Goal: Information Seeking & Learning: Compare options

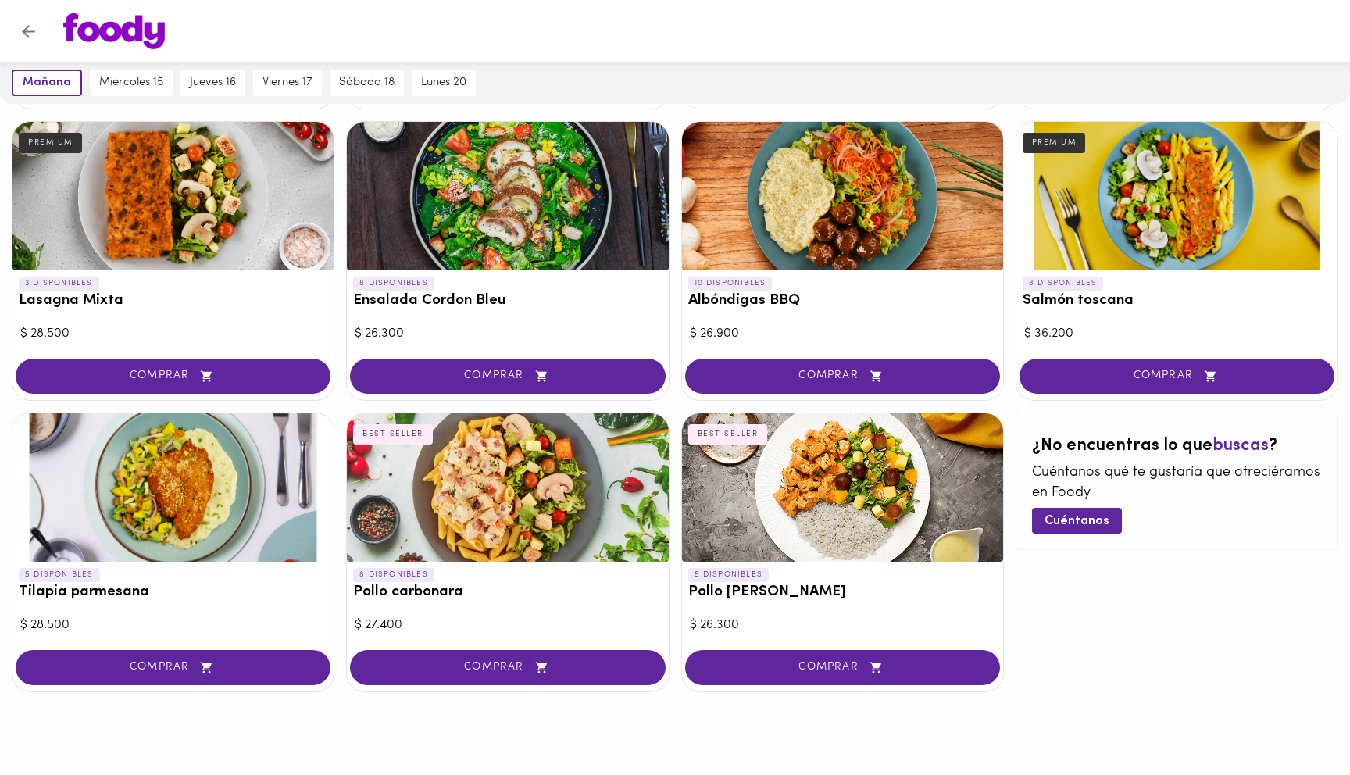
scroll to position [696, 0]
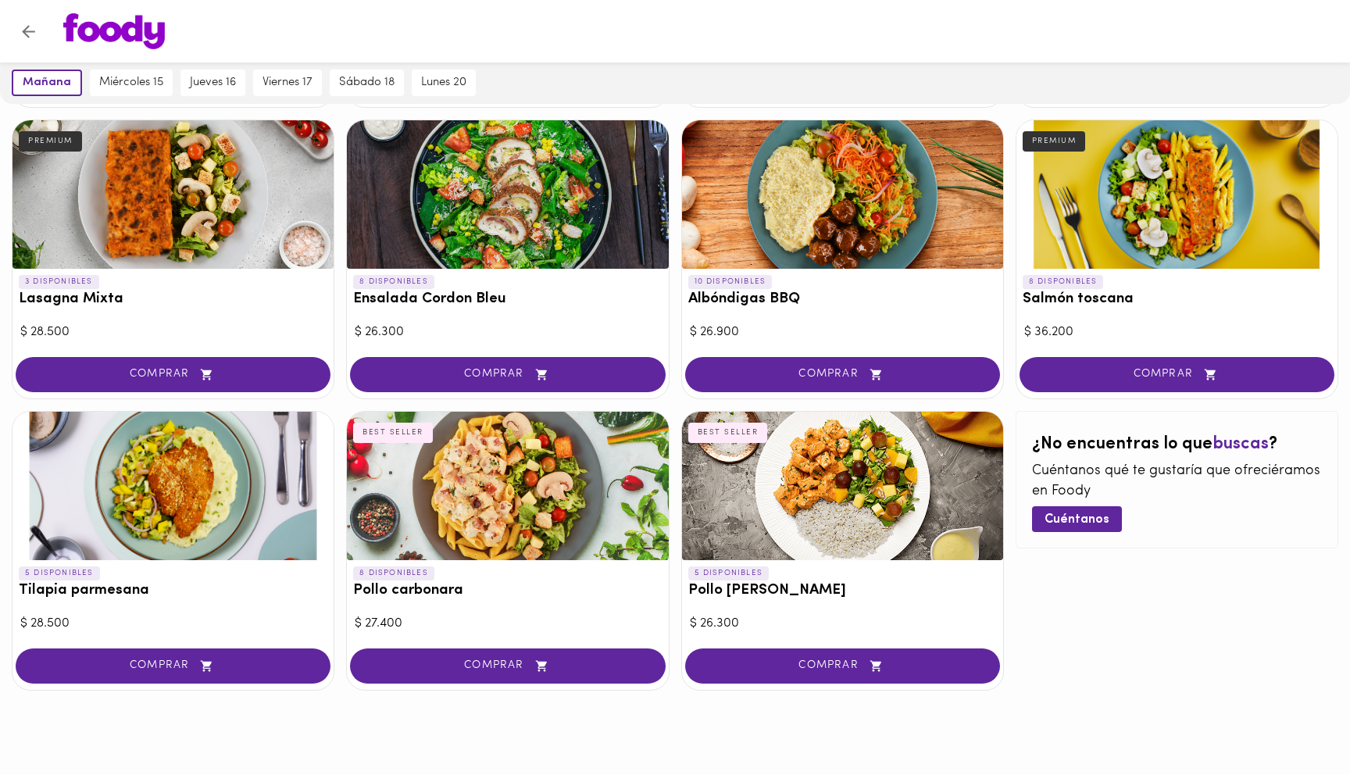
click at [520, 484] on div at bounding box center [507, 486] width 321 height 148
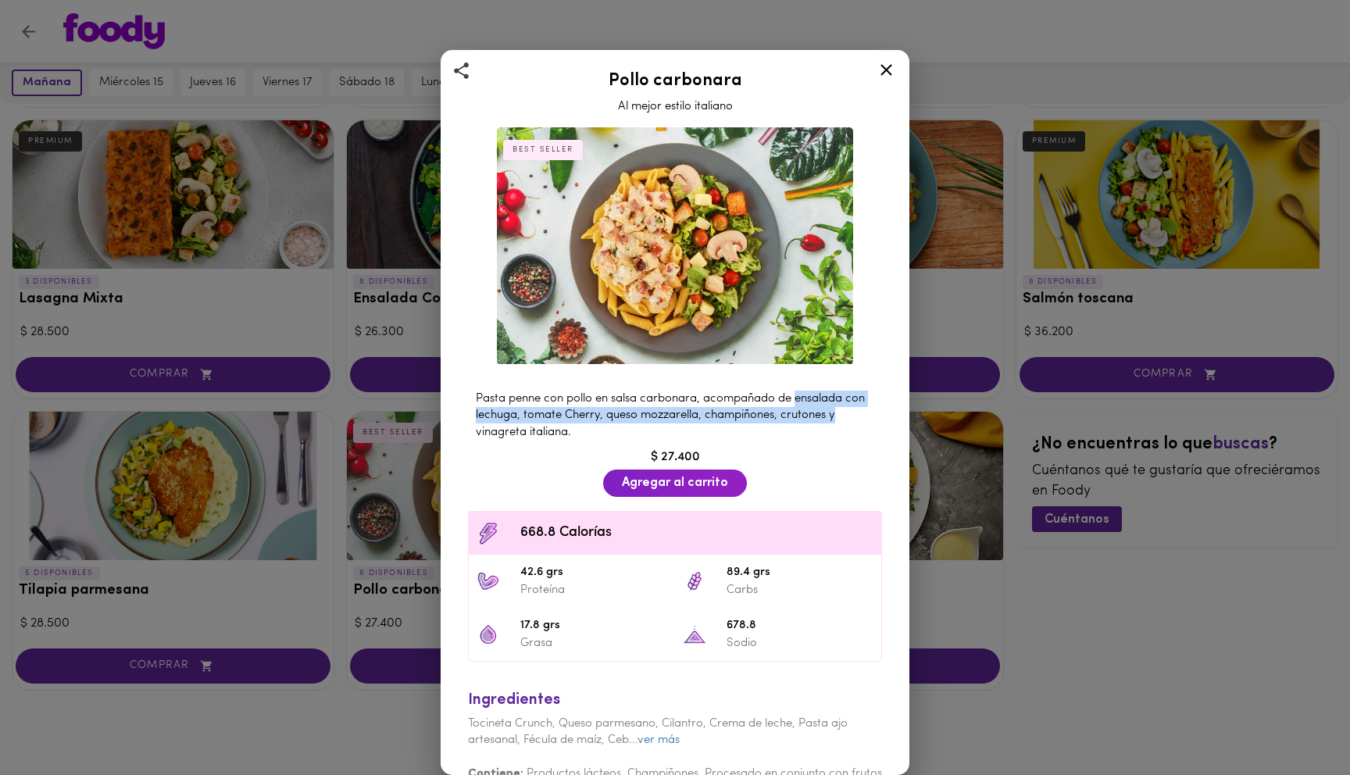
drag, startPoint x: 796, startPoint y: 399, endPoint x: 836, endPoint y: 422, distance: 46.2
click at [837, 422] on div "Pasta penne con pollo en salsa carbonara, acompañado de ensalada con lechuga, t…" at bounding box center [675, 416] width 430 height 66
click at [883, 74] on icon at bounding box center [887, 70] width 12 height 12
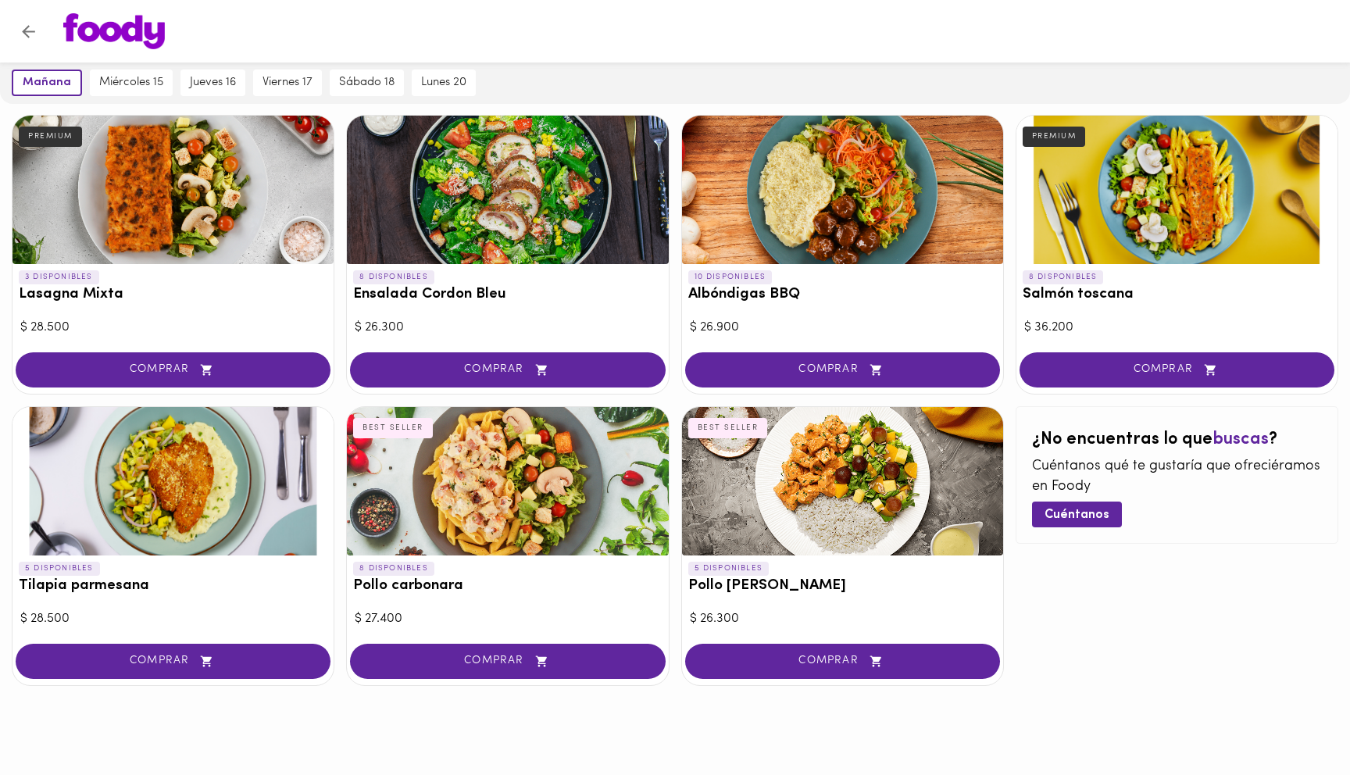
scroll to position [701, 0]
click at [134, 570] on div "5 DISPONIBLES Tilapia parmesana" at bounding box center [173, 582] width 321 height 52
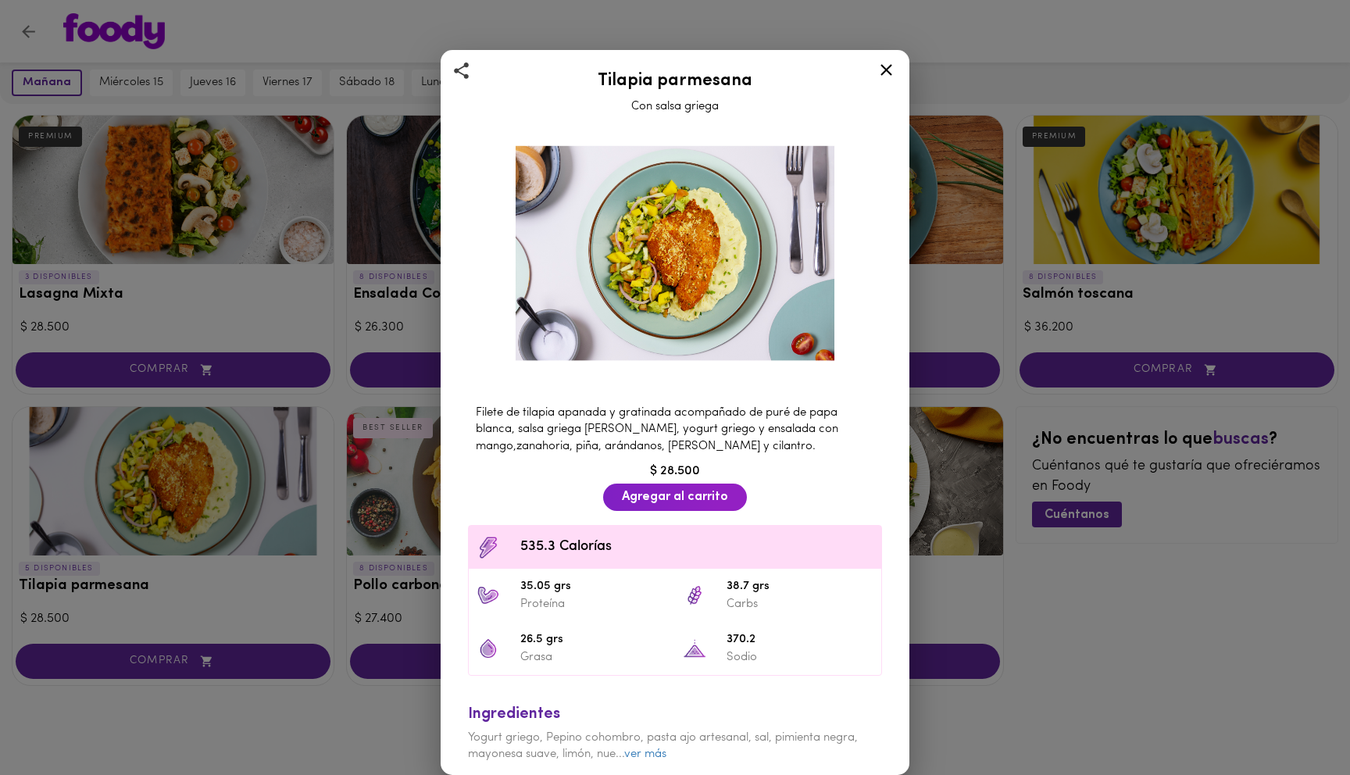
click at [611, 426] on span "Filete de tilapia apanada y gratinada acompañado de puré de papa blanca, salsa …" at bounding box center [657, 429] width 363 height 45
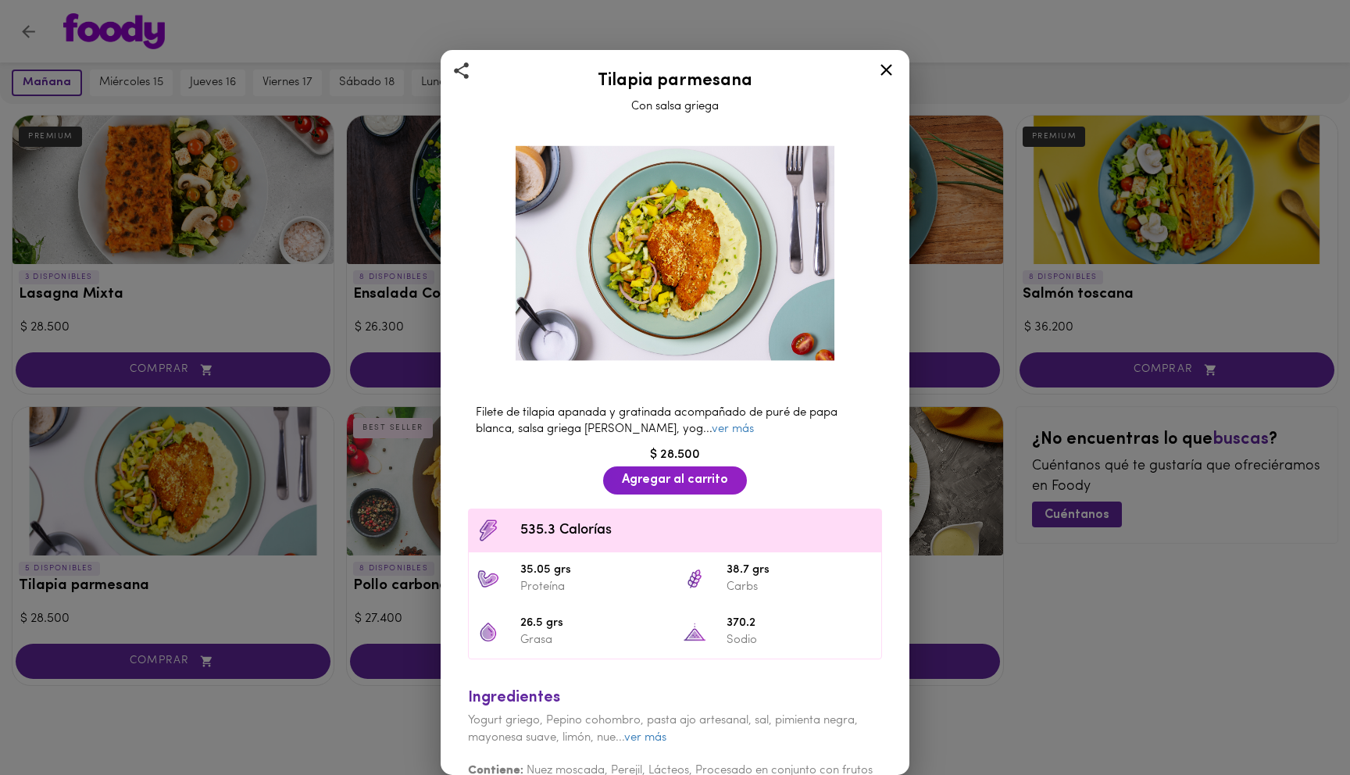
click at [617, 431] on span "Filete de tilapia apanada y gratinada acompañado de puré de papa blanca, salsa …" at bounding box center [657, 421] width 362 height 28
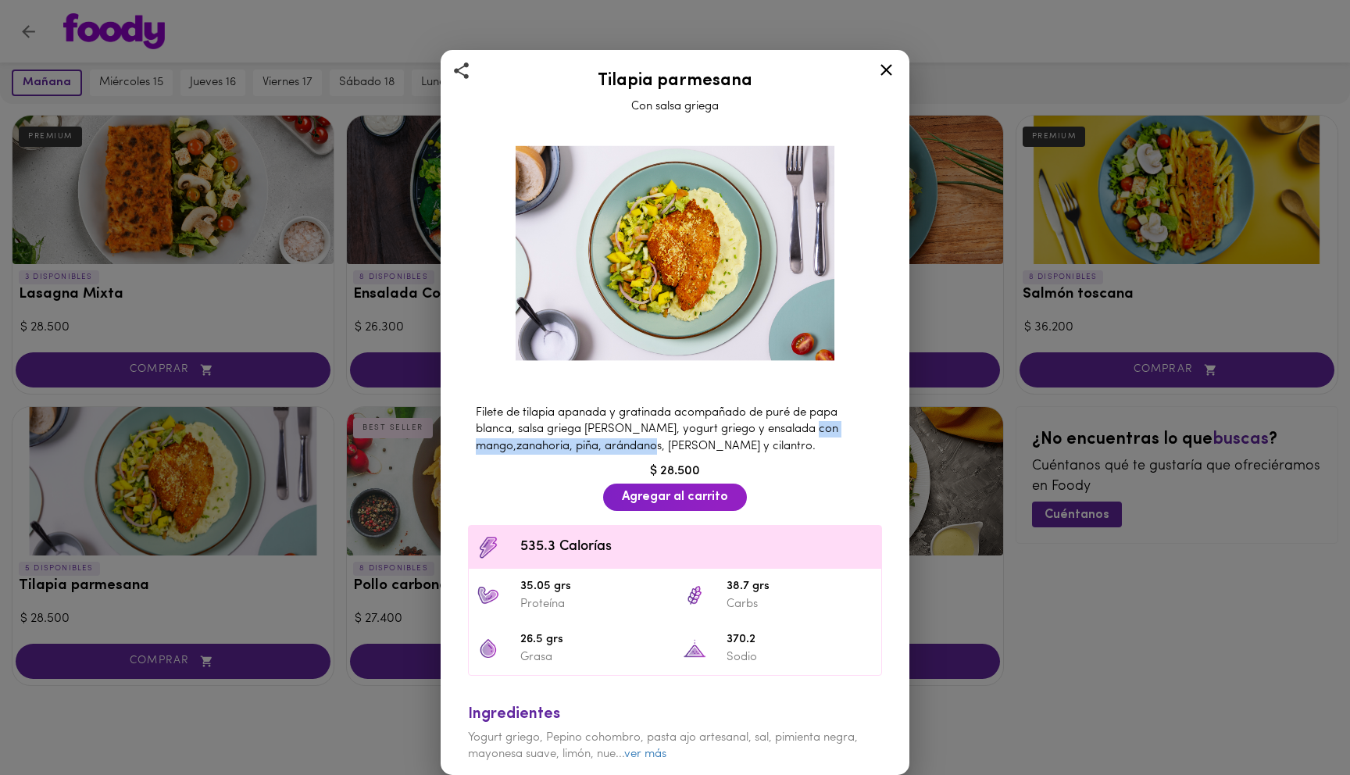
drag, startPoint x: 471, startPoint y: 449, endPoint x: 676, endPoint y: 445, distance: 204.8
click at [676, 445] on div "Filete de tilapia apanada y gratinada acompañado de puré de papa blanca, salsa …" at bounding box center [675, 430] width 430 height 66
click at [884, 63] on icon at bounding box center [887, 70] width 20 height 20
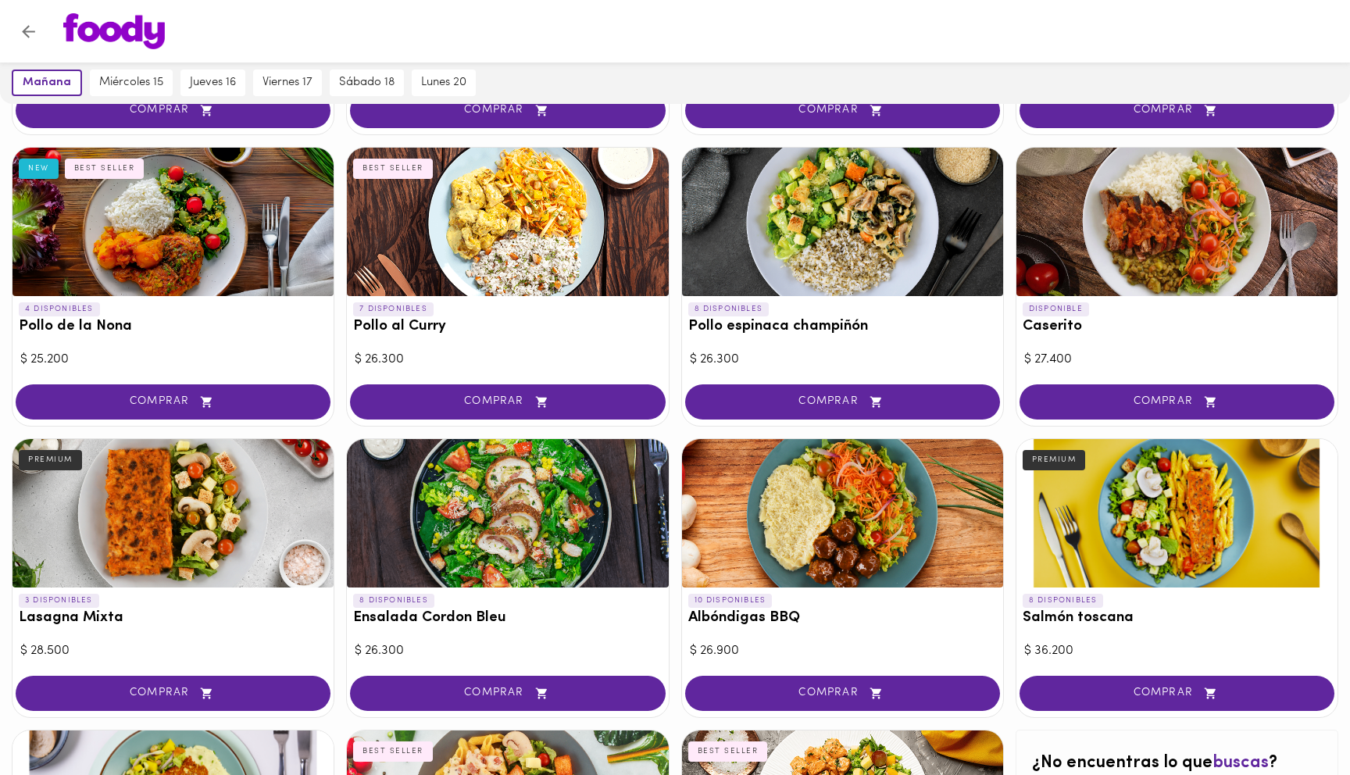
scroll to position [363, 0]
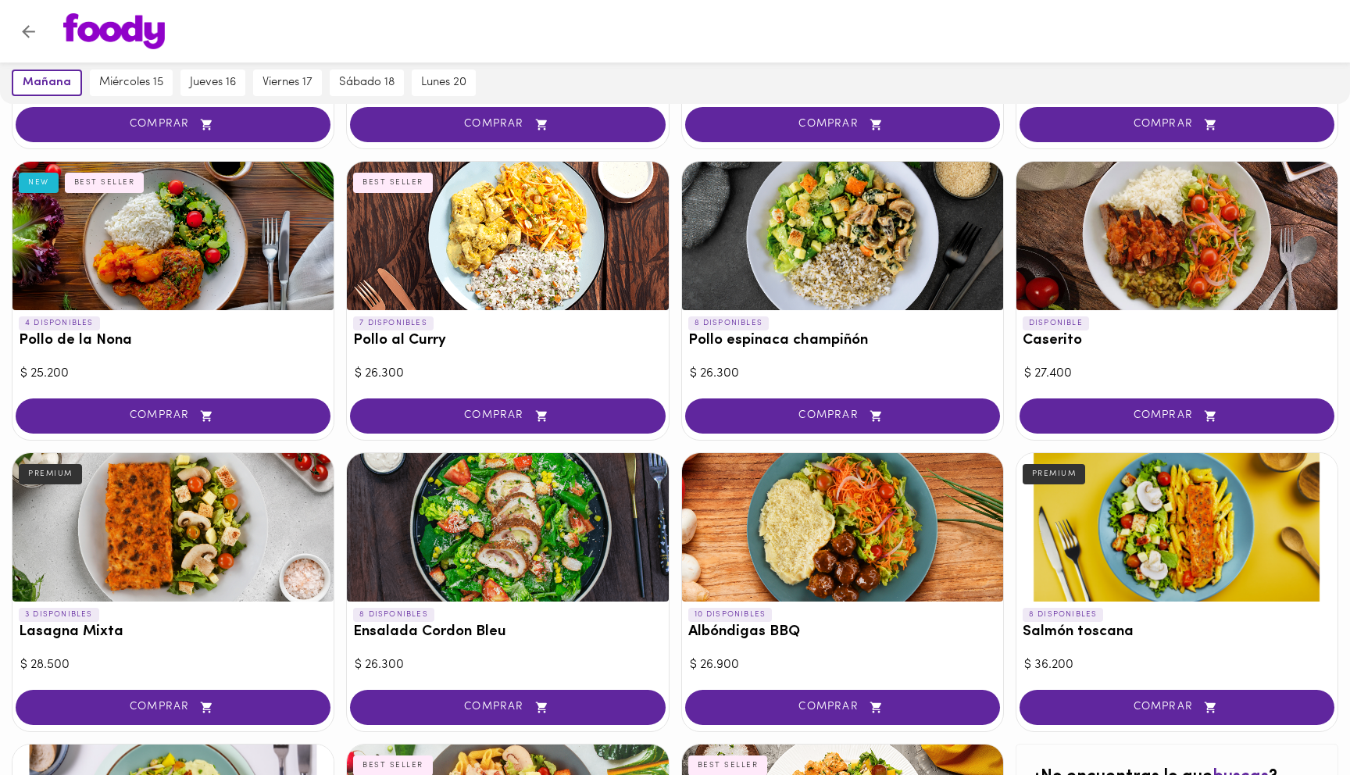
click at [833, 264] on div at bounding box center [842, 236] width 321 height 148
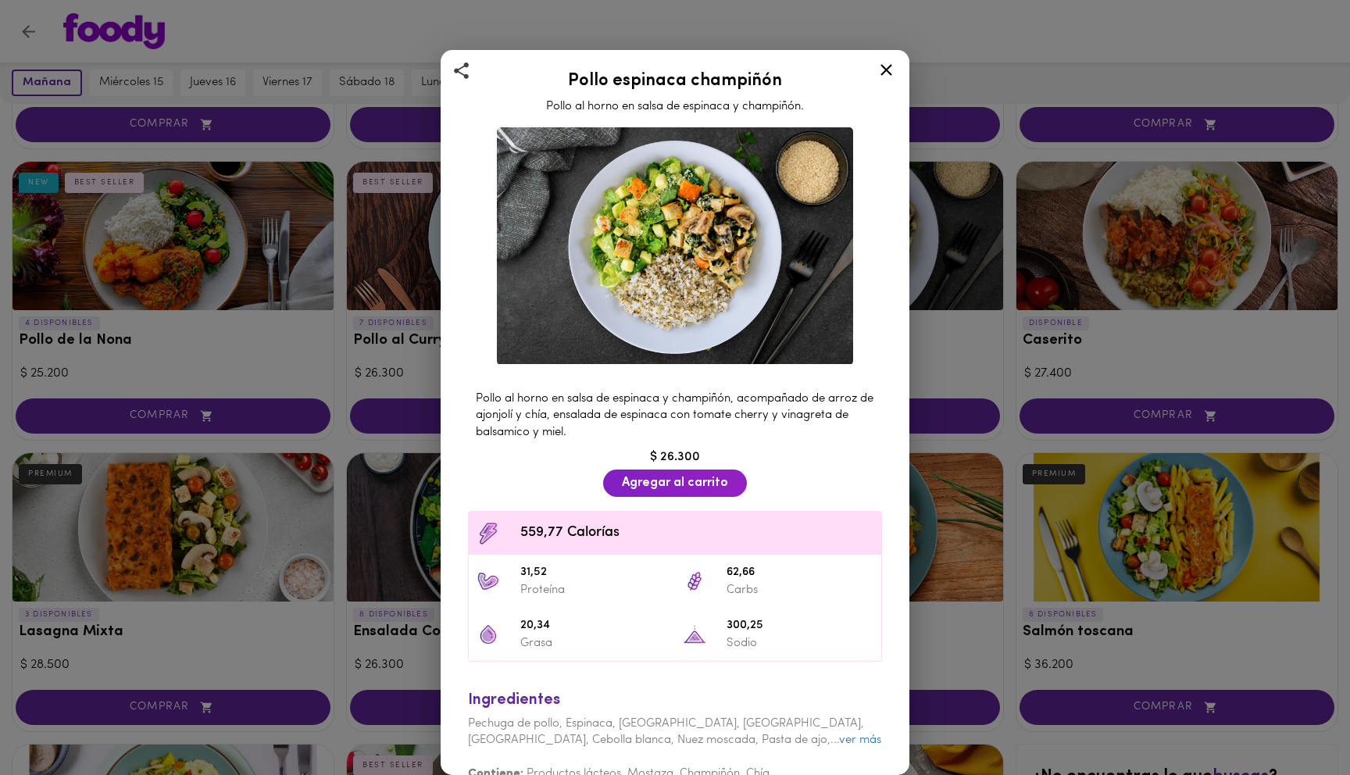
click at [561, 411] on span "Pollo al horno en salsa de espinaca y champiñón, acompañado de arroz de ajonjol…" at bounding box center [675, 415] width 398 height 45
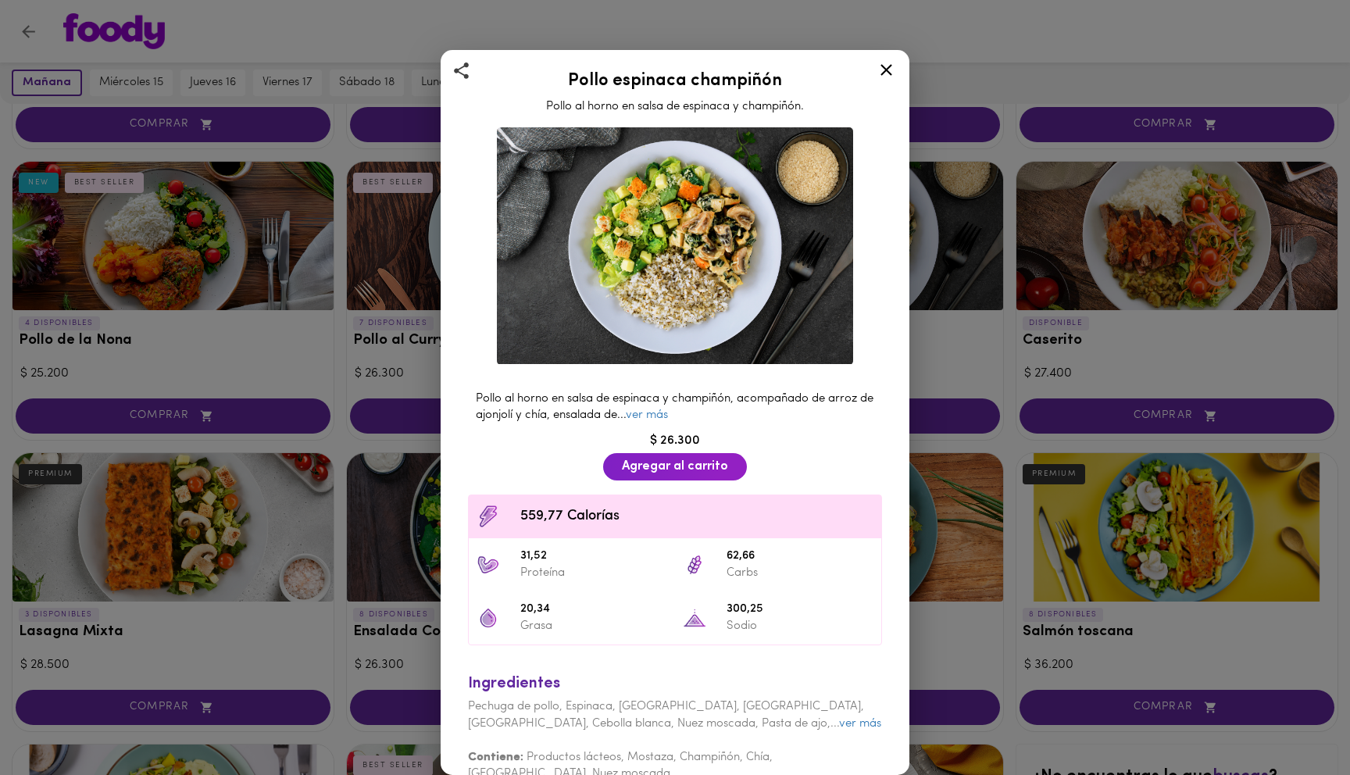
click at [563, 414] on span "Pollo al horno en salsa de espinaca y champiñón, acompañado de arroz de ajonjol…" at bounding box center [675, 407] width 398 height 28
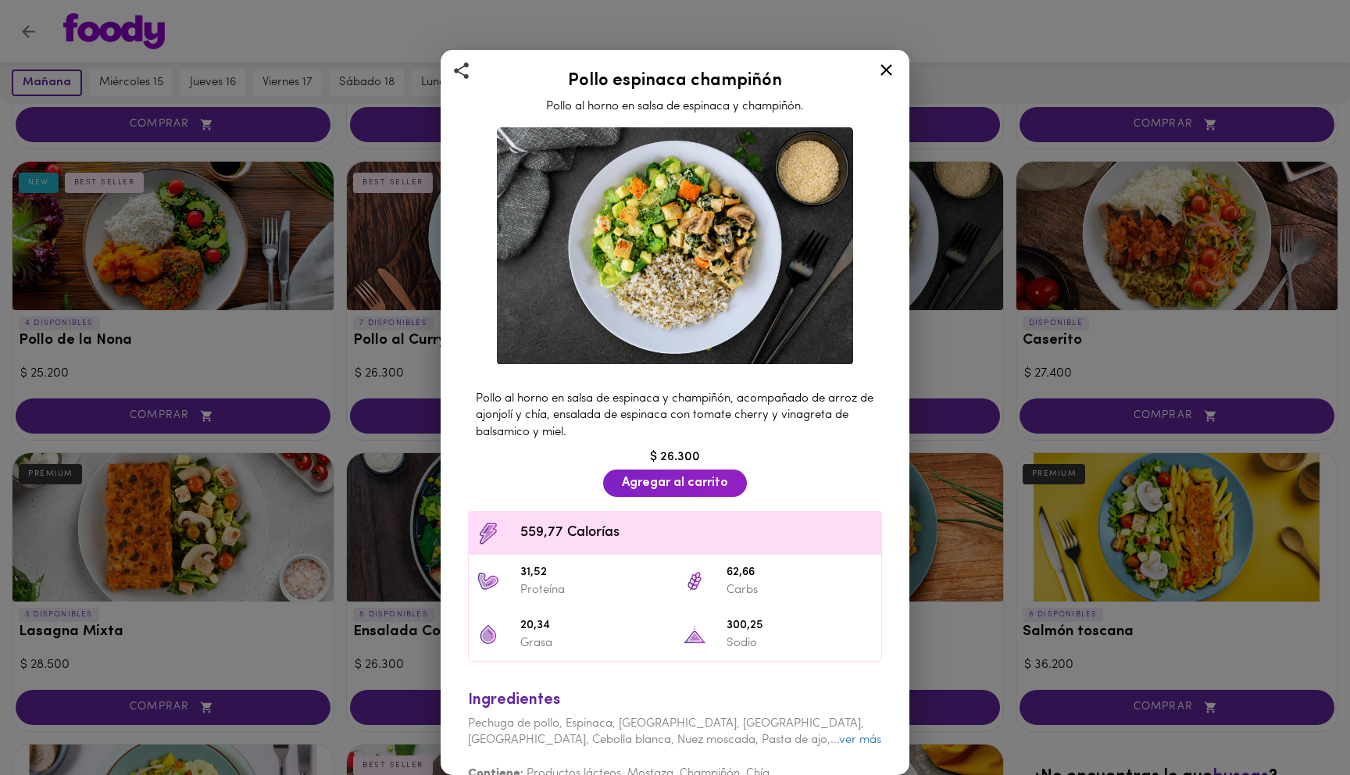
click at [318, 403] on div "Pollo espinaca champiñón Pollo al horno en salsa de espinaca y champiñón. Pollo…" at bounding box center [675, 387] width 1350 height 775
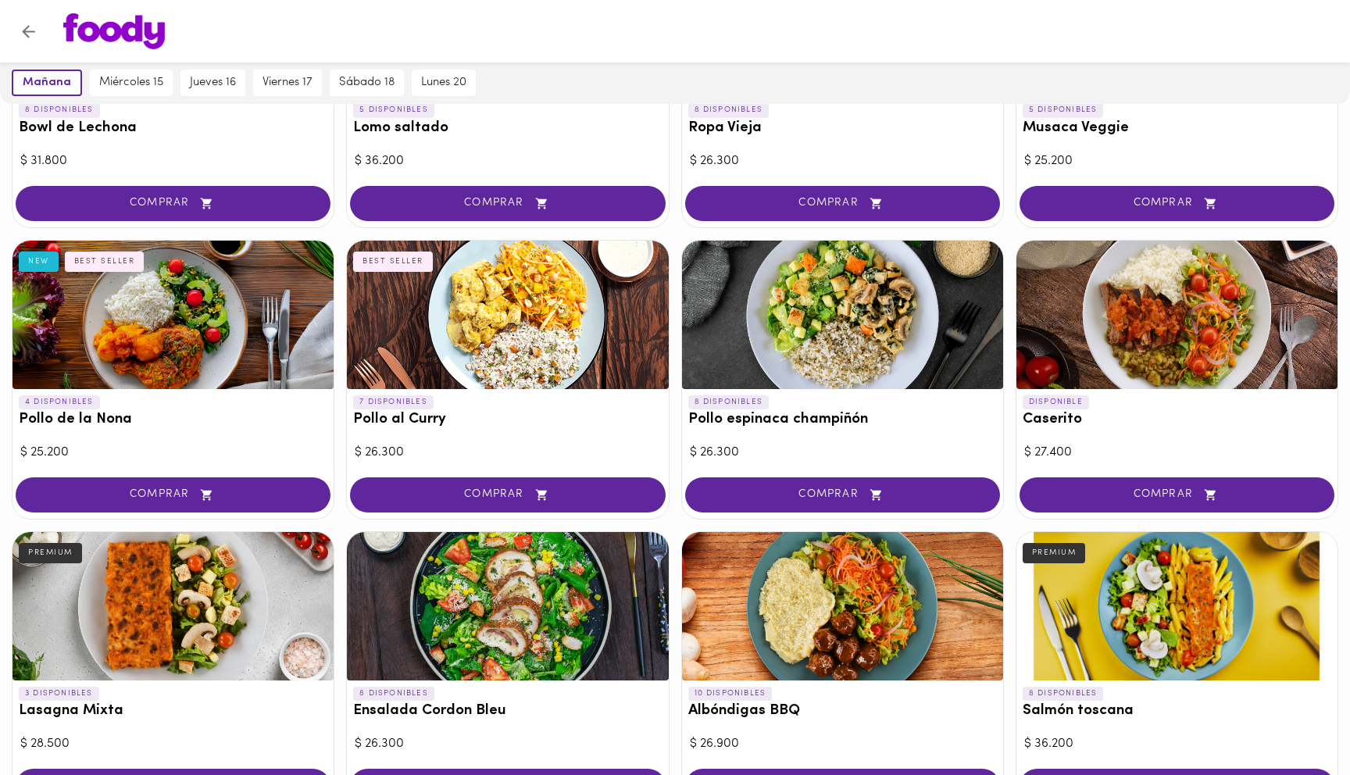
scroll to position [282, 0]
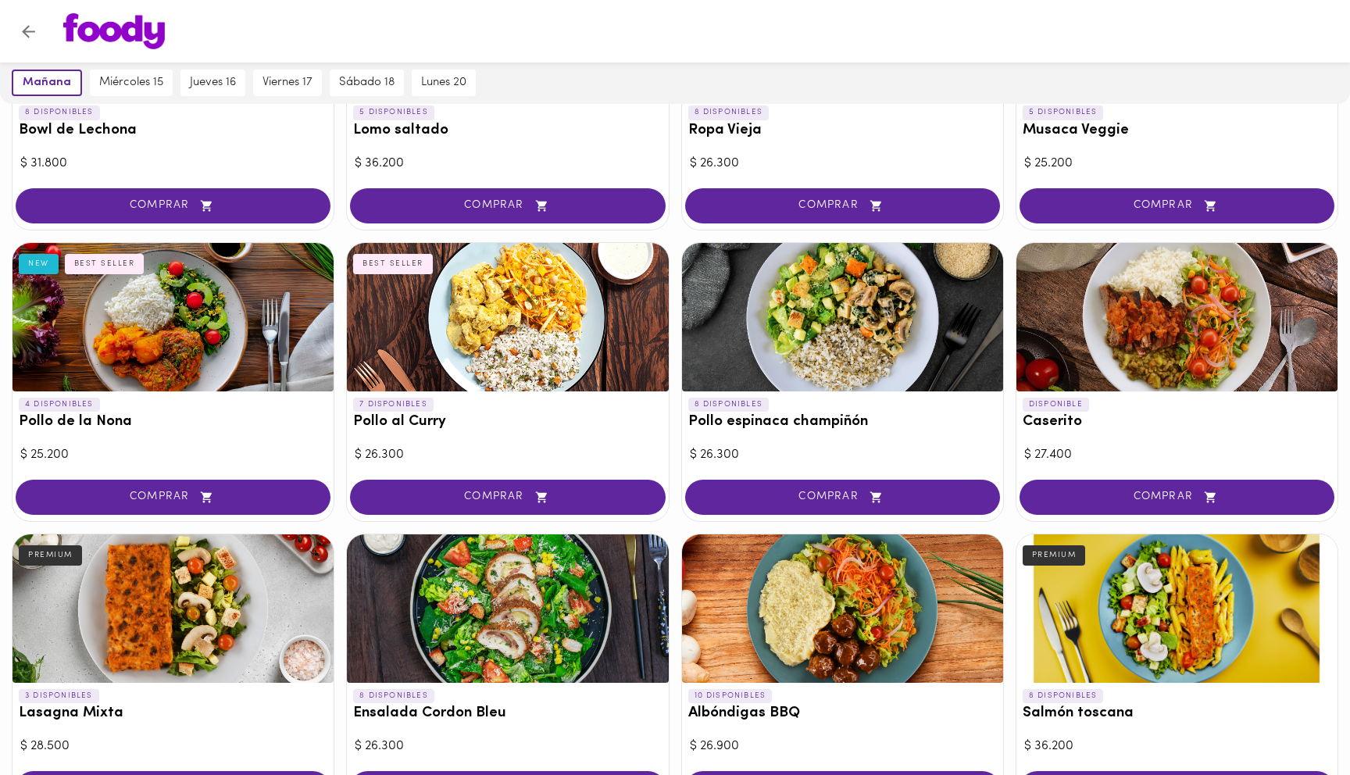
click at [196, 331] on div at bounding box center [173, 317] width 321 height 148
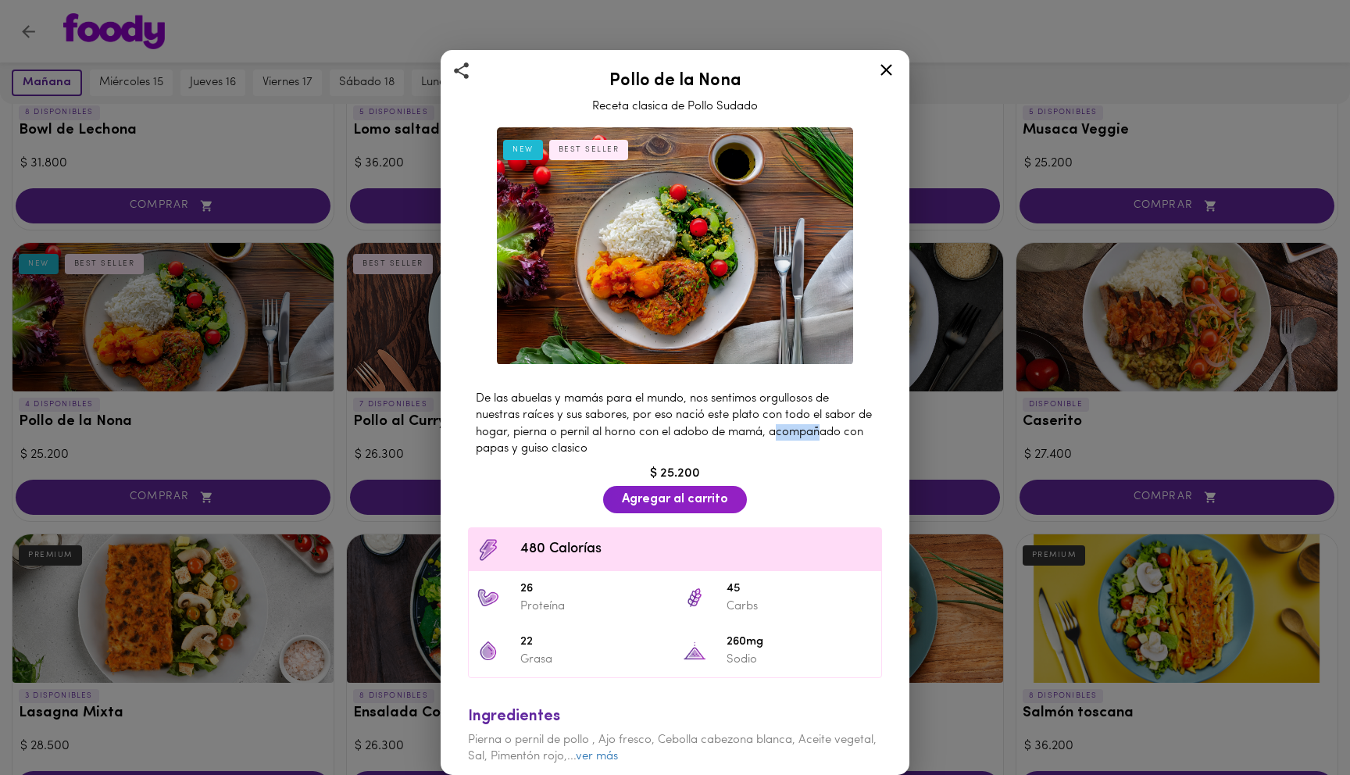
drag, startPoint x: 780, startPoint y: 430, endPoint x: 822, endPoint y: 431, distance: 42.2
click at [822, 431] on span "De las abuelas y mamás para el mundo, nos sentimos orgullosos de nuestras raíce…" at bounding box center [674, 424] width 396 height 62
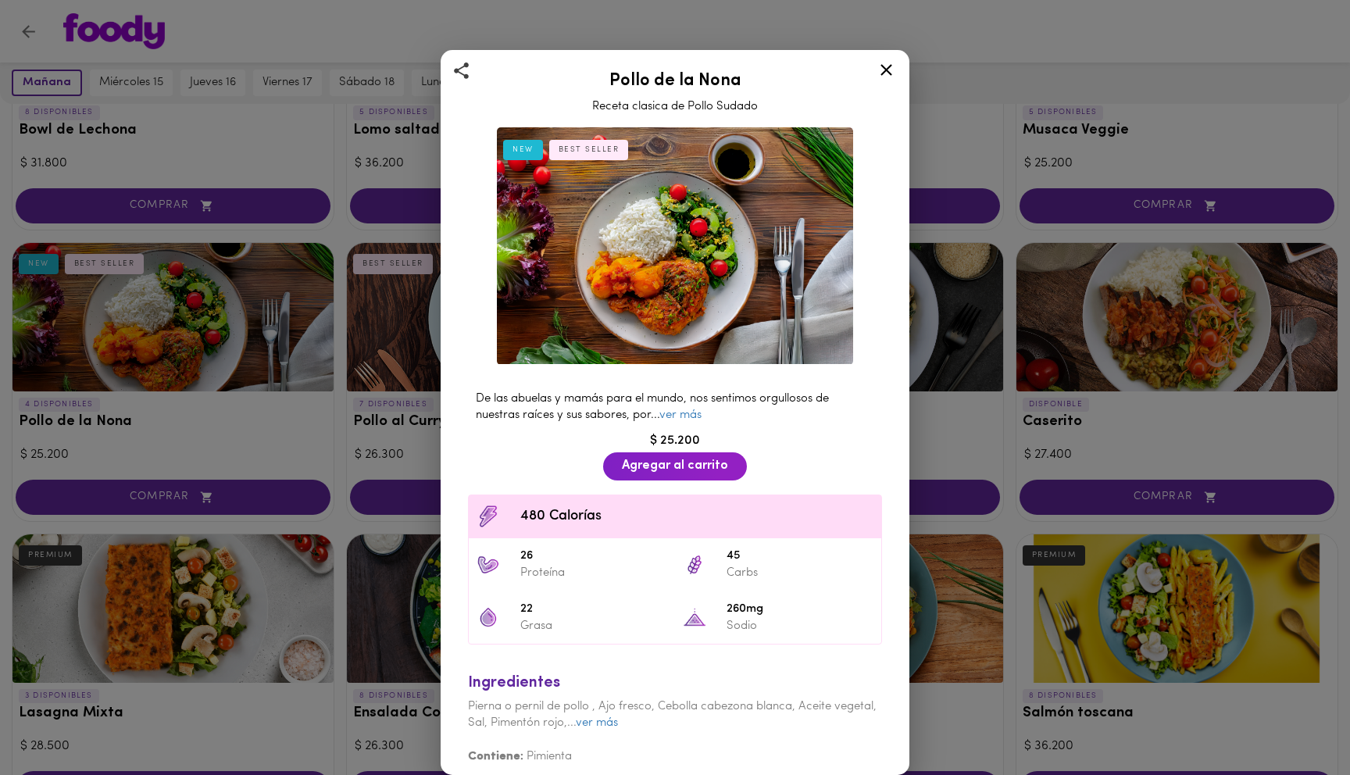
click at [746, 432] on div "$ 25.200" at bounding box center [675, 441] width 430 height 18
click at [665, 401] on span "De las abuelas y mamás para el mundo, nos sentimos orgullosos de nuestras raíce…" at bounding box center [652, 407] width 353 height 28
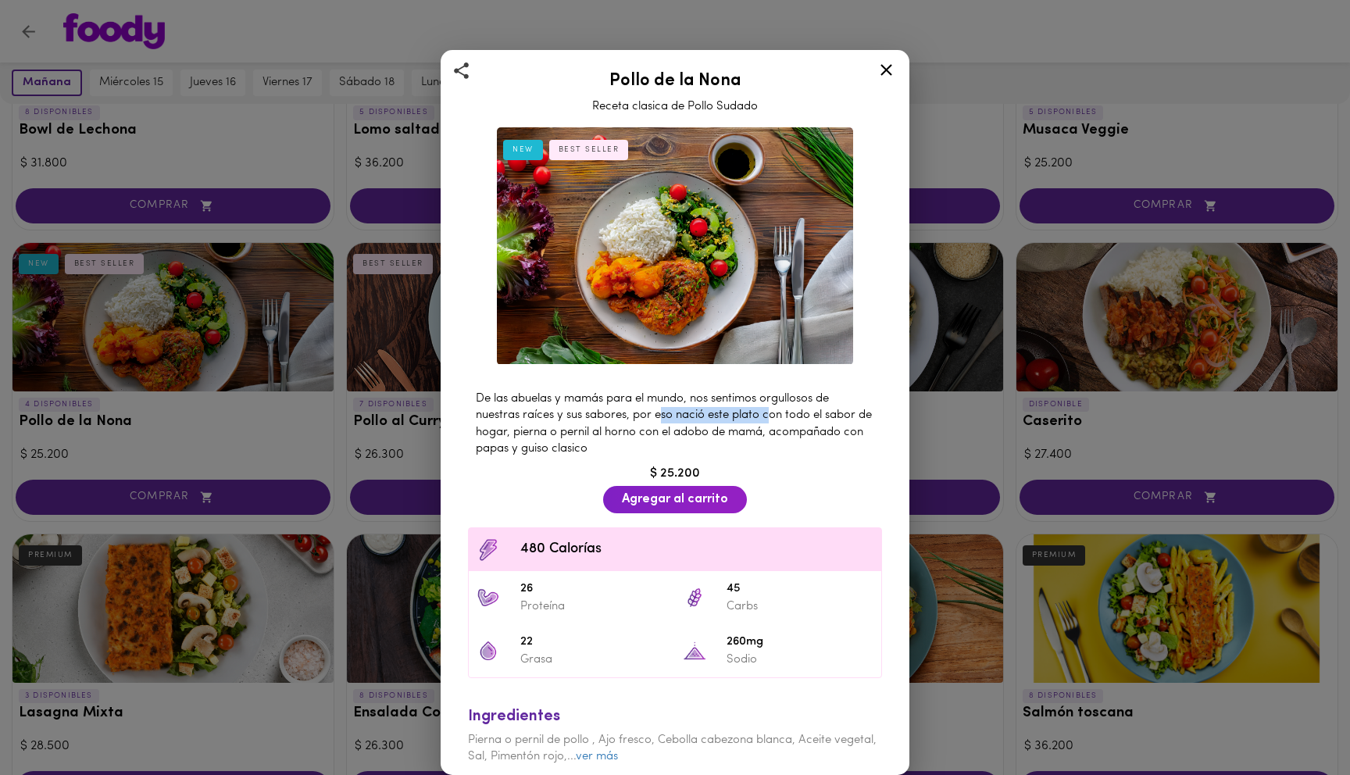
drag, startPoint x: 663, startPoint y: 416, endPoint x: 770, endPoint y: 419, distance: 107.1
click at [770, 419] on span "De las abuelas y mamás para el mundo, nos sentimos orgullosos de nuestras raíce…" at bounding box center [674, 424] width 396 height 62
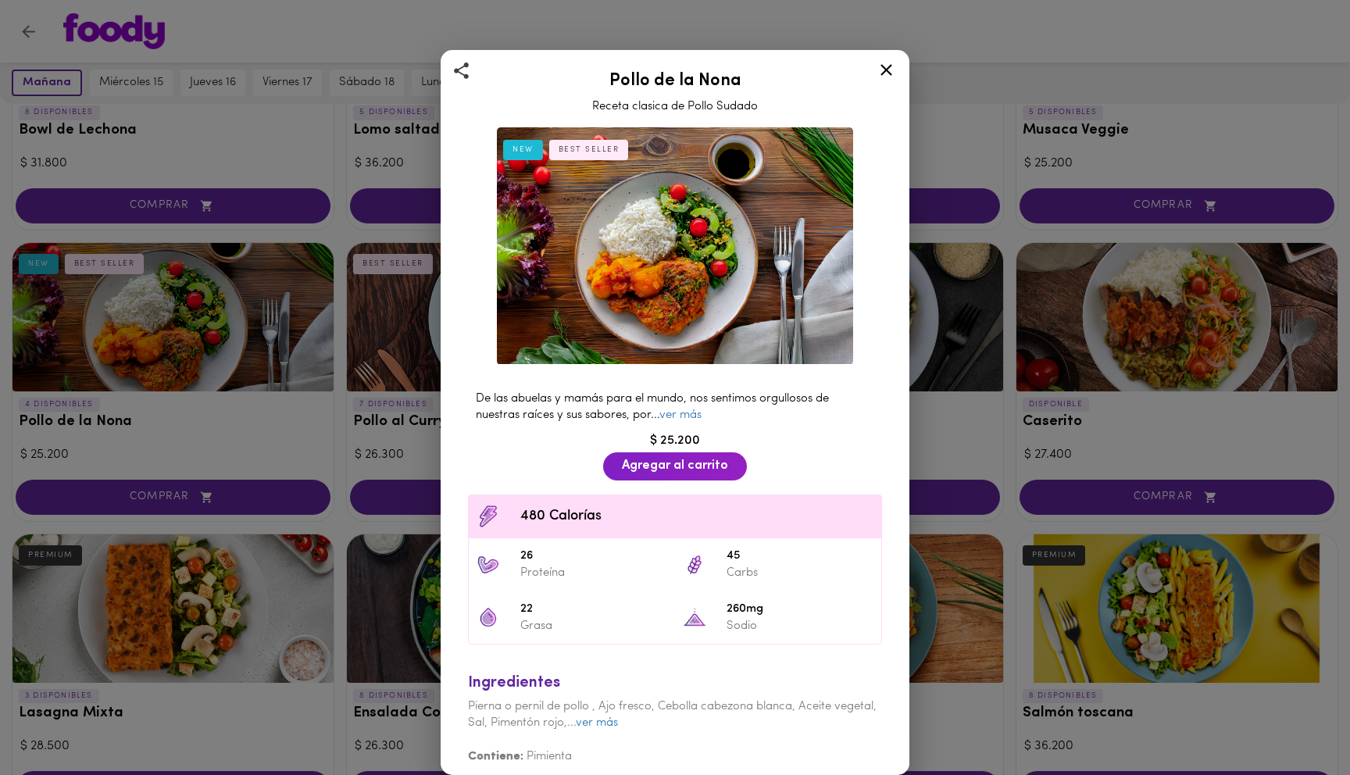
click at [252, 98] on div "Pollo de la Nona Receta clasica de Pollo Sudado NEW BEST SELLER De las abuelas …" at bounding box center [675, 387] width 1350 height 775
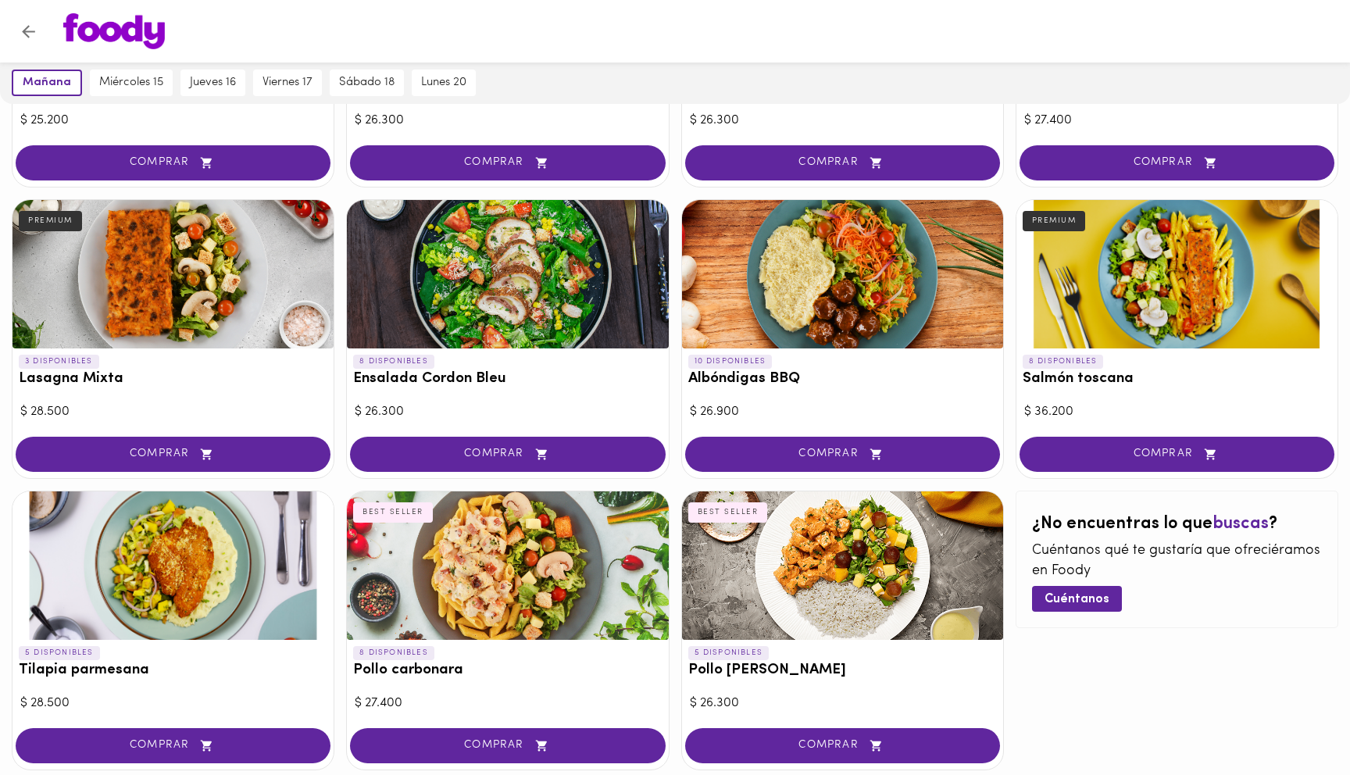
scroll to position [701, 0]
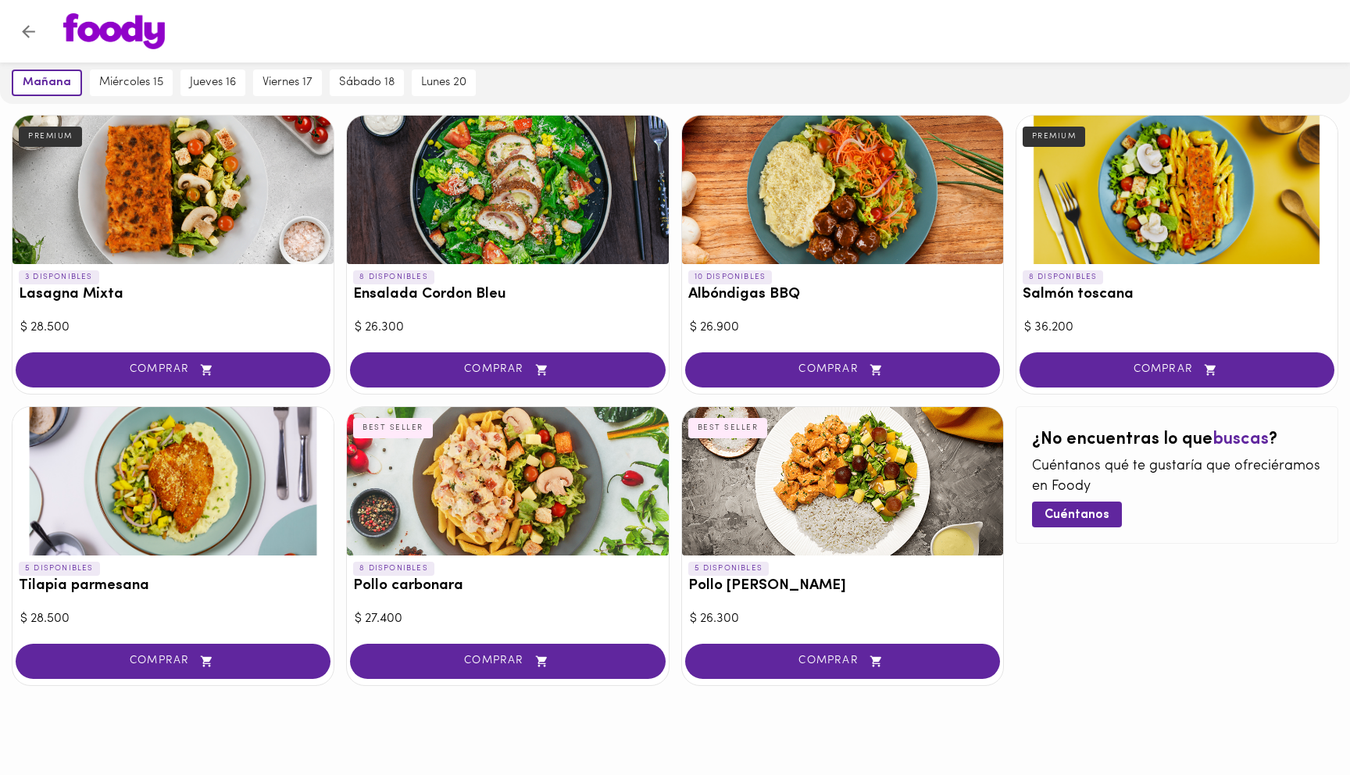
click at [1200, 181] on div at bounding box center [1177, 190] width 321 height 148
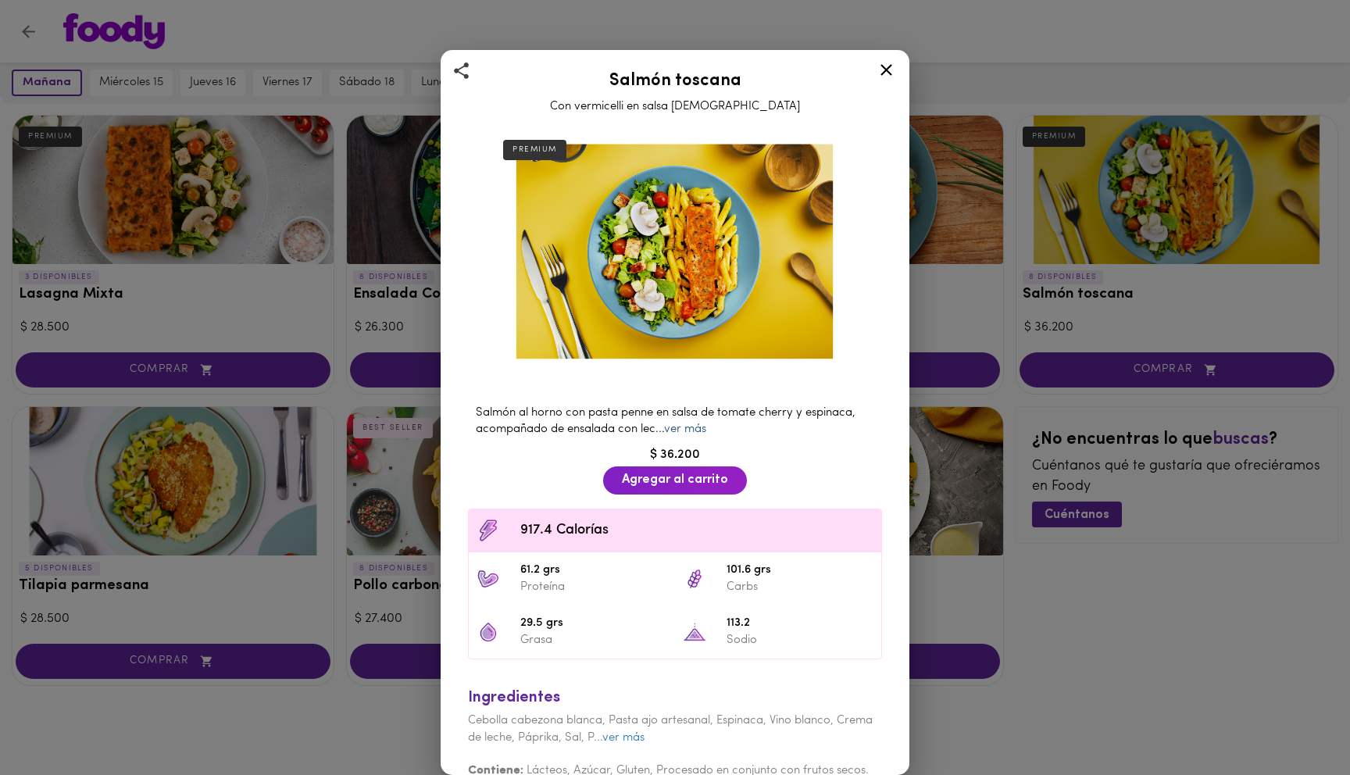
click at [685, 425] on link "ver más" at bounding box center [685, 430] width 42 height 12
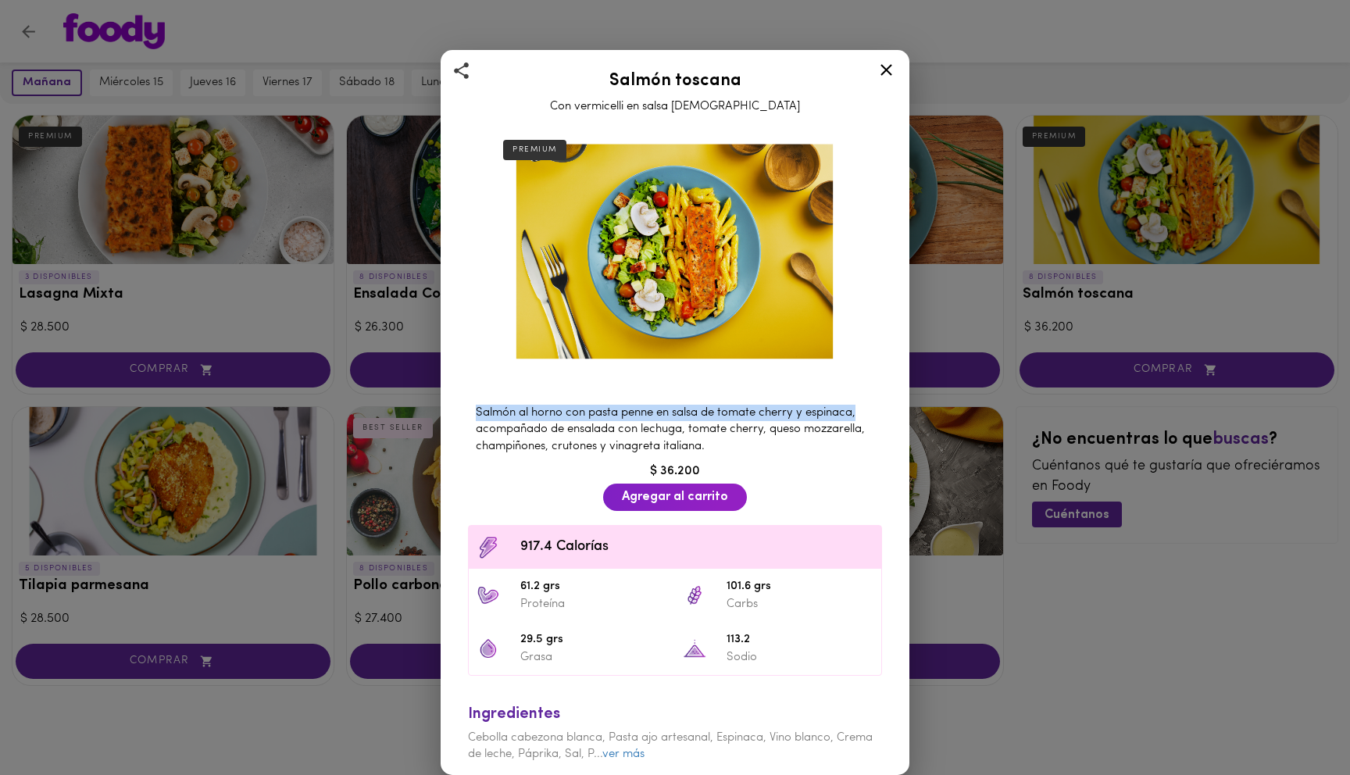
drag, startPoint x: 466, startPoint y: 414, endPoint x: 860, endPoint y: 406, distance: 393.9
click at [860, 406] on div "Salmón al horno con pasta penne en salsa de tomate cherry y espinaca, acompañad…" at bounding box center [675, 430] width 430 height 66
copy span "Salmón al horno con pasta penne en salsa de tomate cherry y espinaca,"
click at [822, 426] on span "Salmón al horno con pasta penne en salsa de tomate cherry y espinaca, acompañad…" at bounding box center [670, 429] width 389 height 45
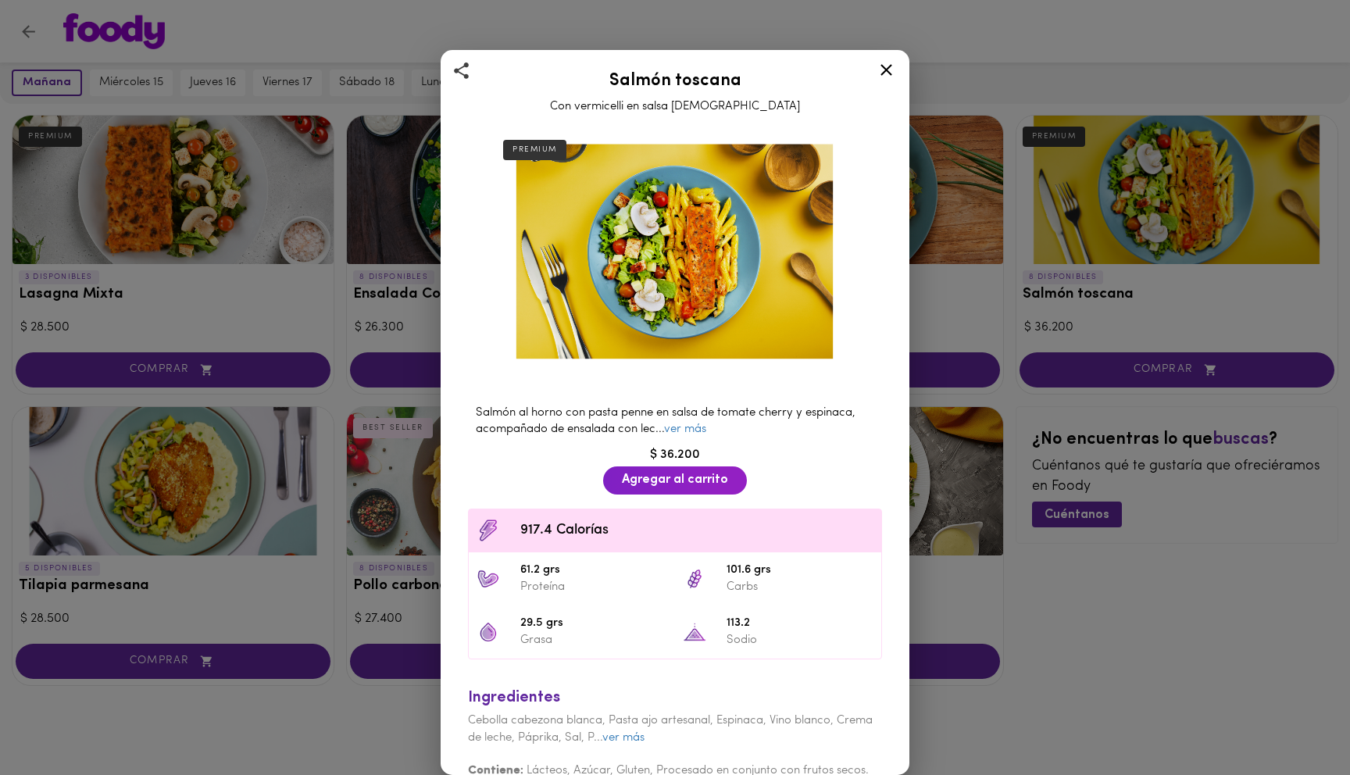
click at [685, 419] on div "Salmón al horno con pasta penne en salsa de tomate cherry y espinaca, acompañad…" at bounding box center [675, 421] width 430 height 49
click at [686, 431] on link "ver más" at bounding box center [685, 430] width 42 height 12
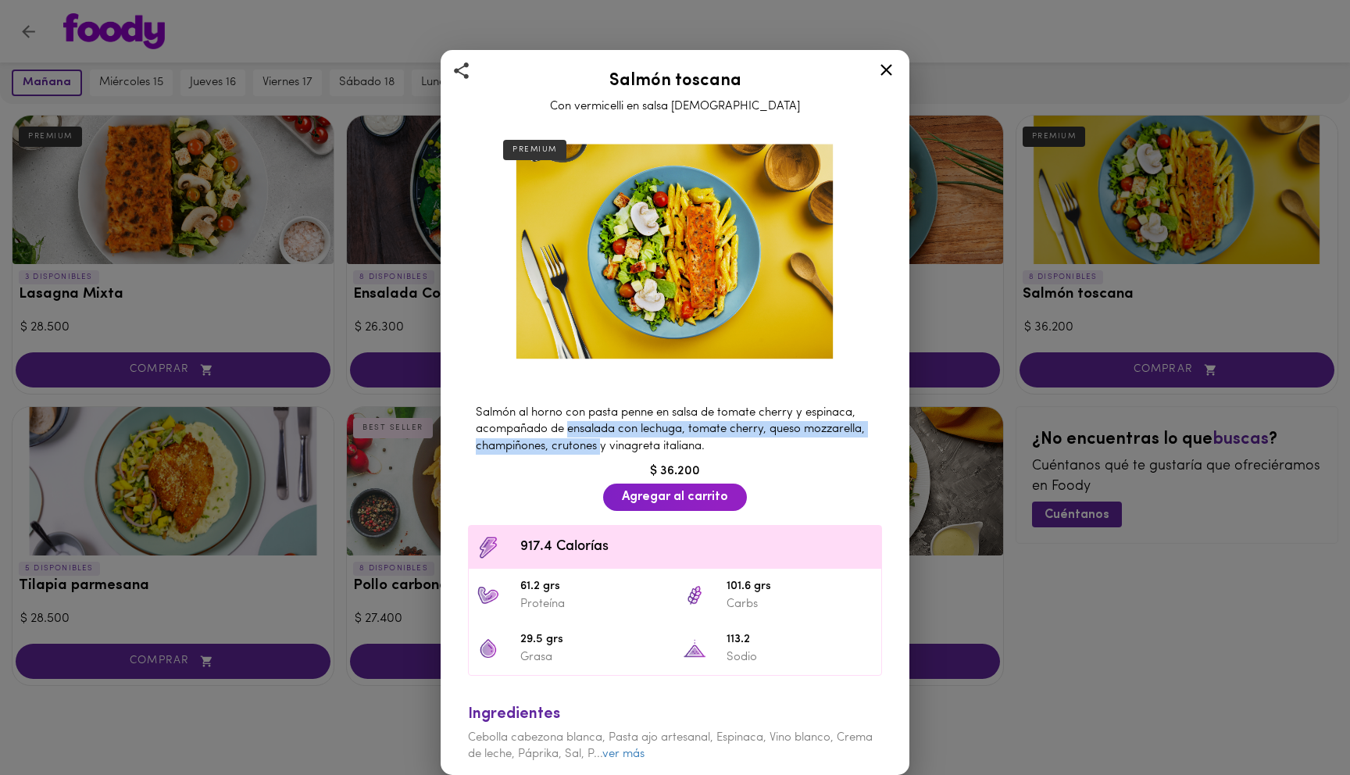
drag, startPoint x: 568, startPoint y: 429, endPoint x: 600, endPoint y: 452, distance: 39.7
click at [600, 452] on div "Salmón al horno con pasta penne en salsa de tomate cherry y espinaca, acompañad…" at bounding box center [675, 430] width 430 height 66
copy span "ensalada con lechuga, tomate cherry, queso mozzarella, champiñones, crutones"
click at [889, 63] on icon at bounding box center [887, 70] width 20 height 20
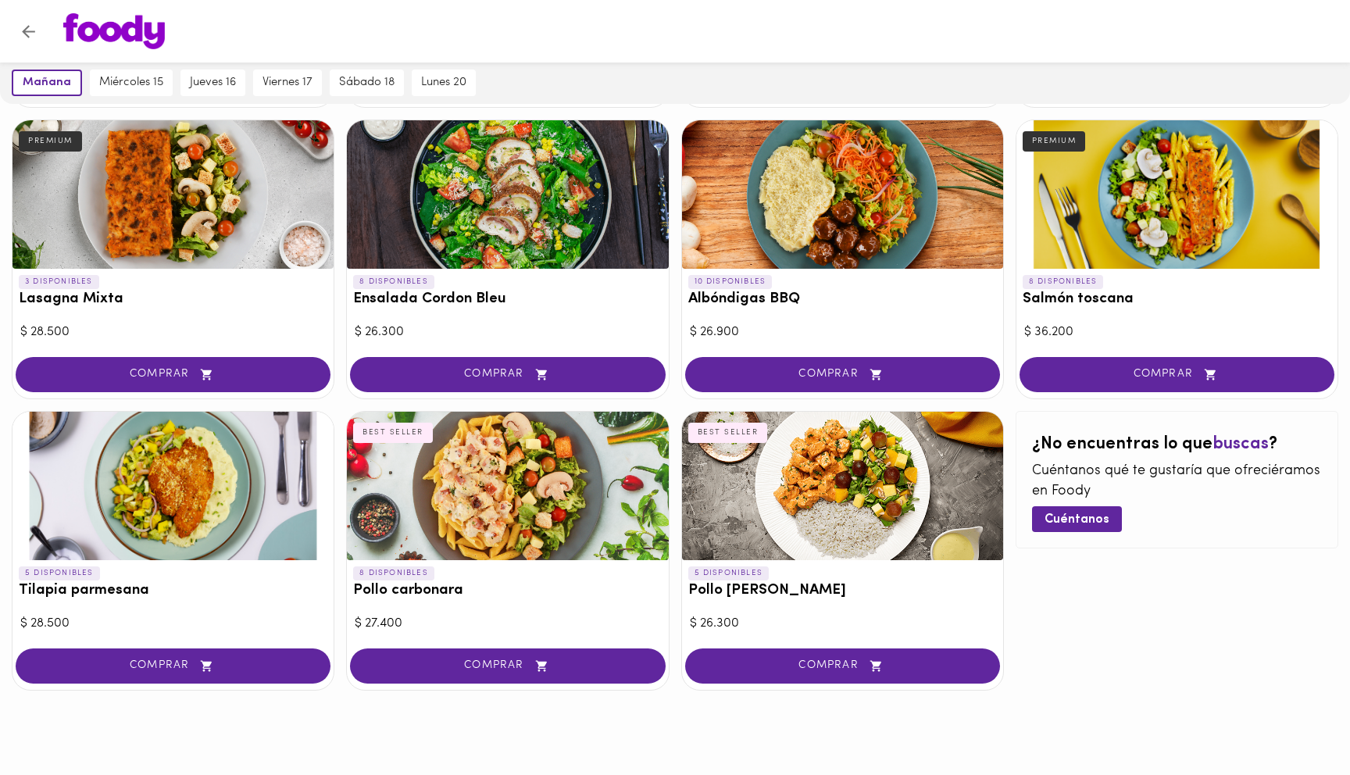
scroll to position [701, 0]
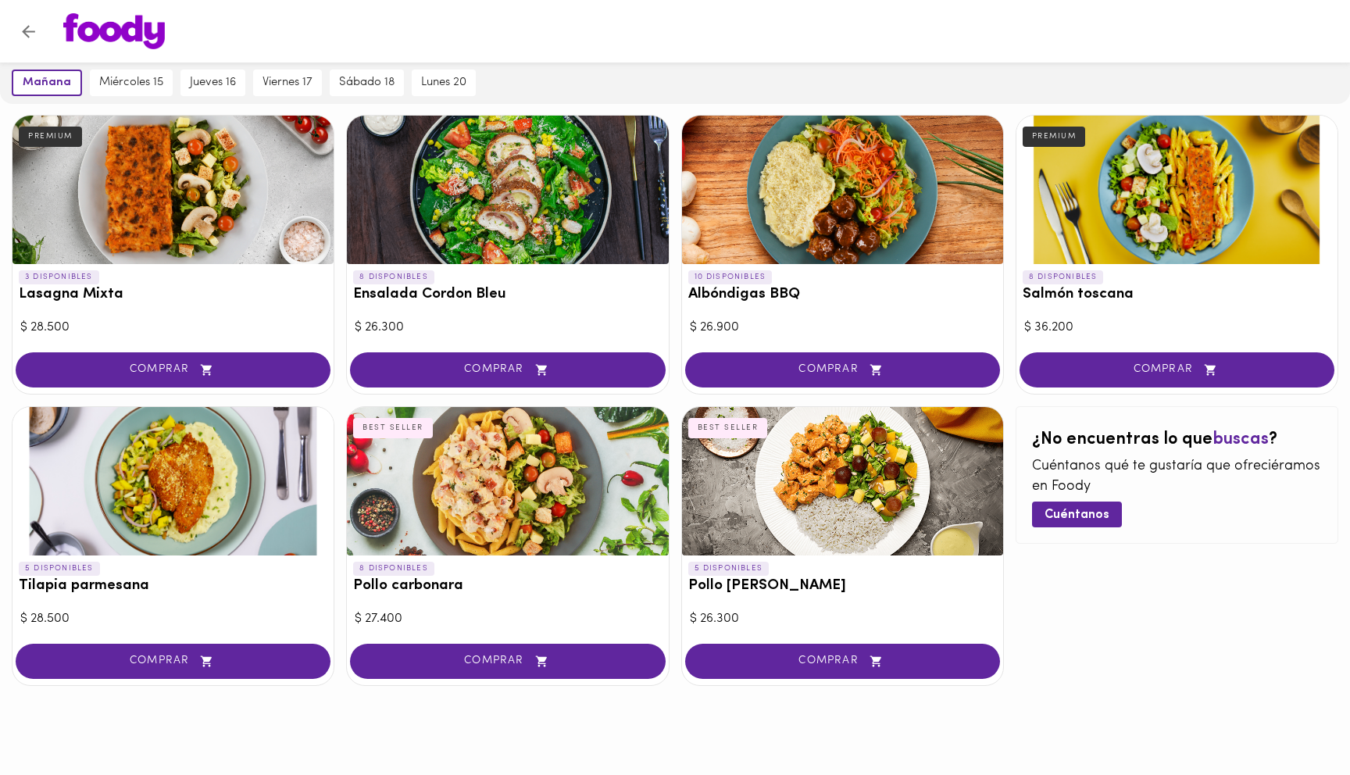
click at [210, 448] on div at bounding box center [173, 481] width 321 height 148
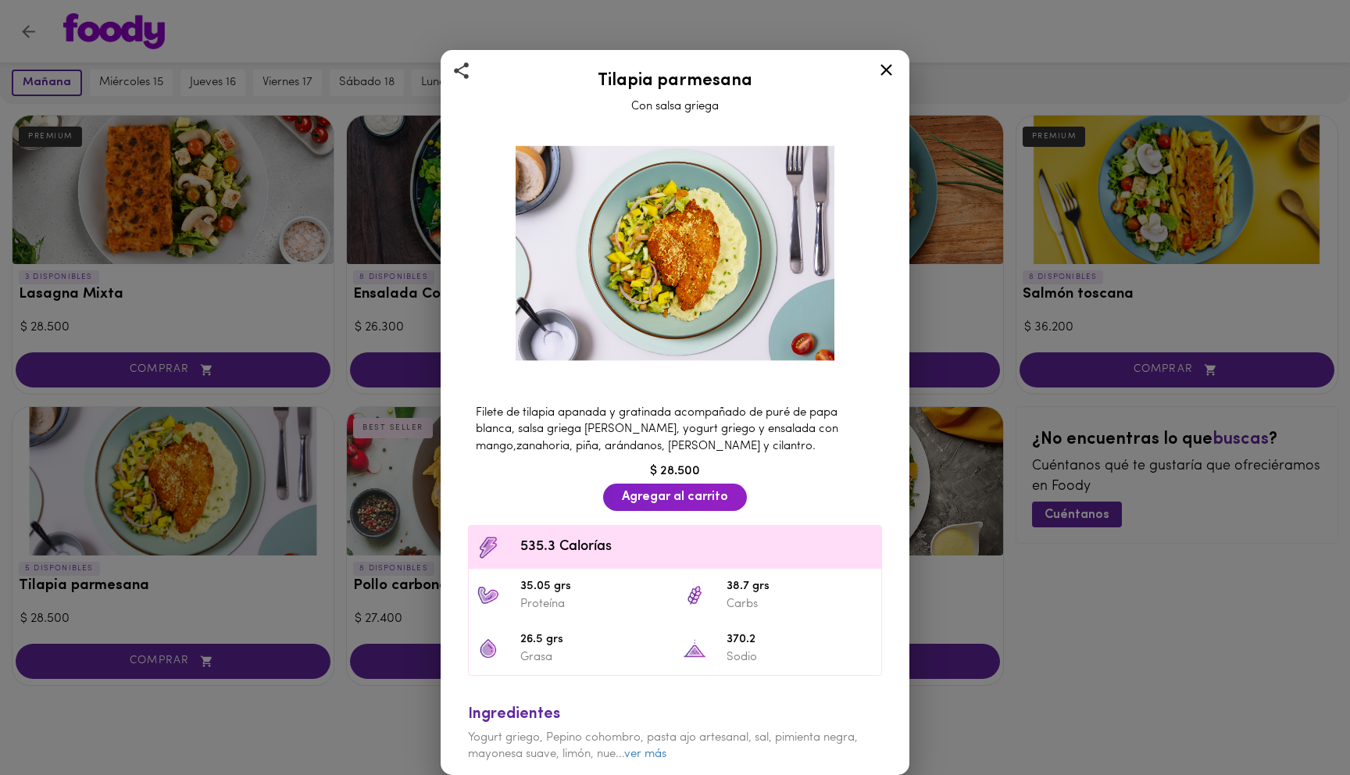
click at [331, 398] on div "Tilapia parmesana Con salsa griega Filete de tilapia apanada y gratinada acompa…" at bounding box center [675, 387] width 1350 height 775
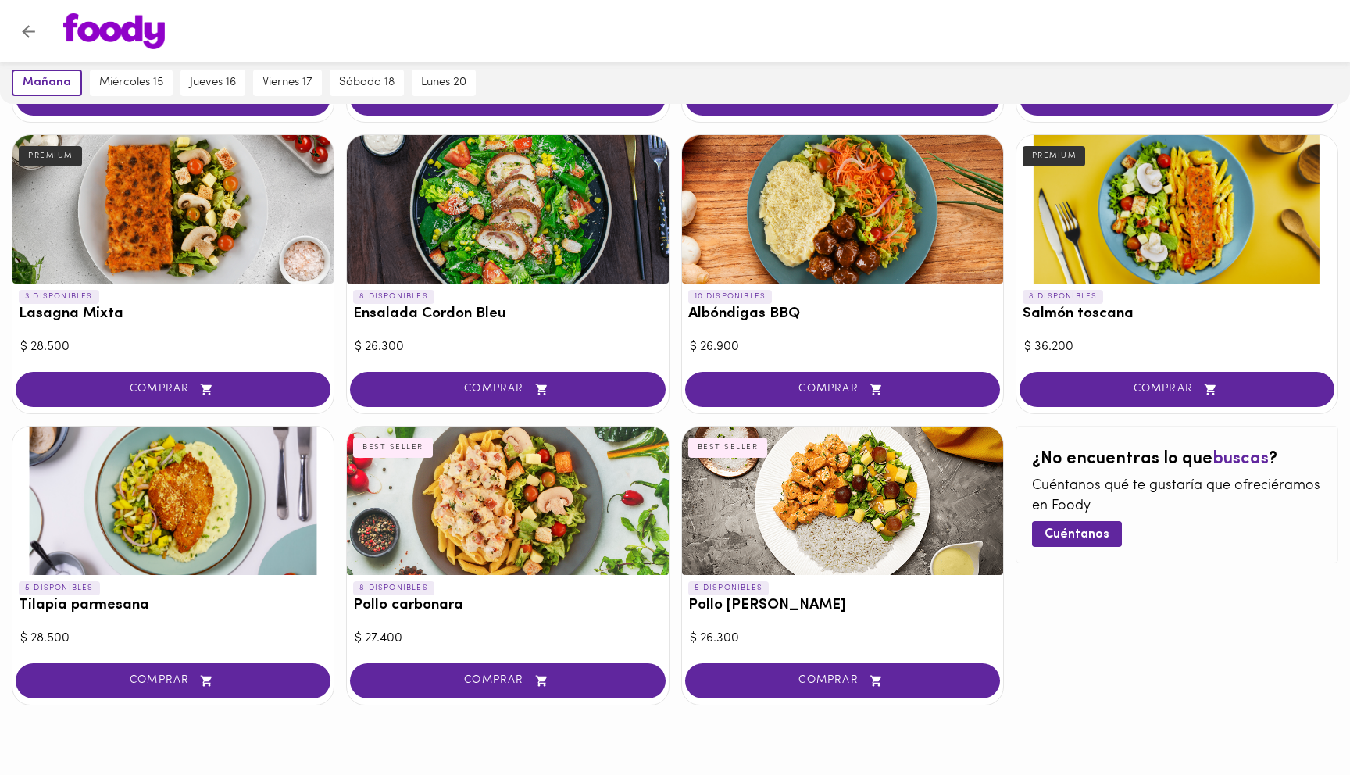
scroll to position [701, 0]
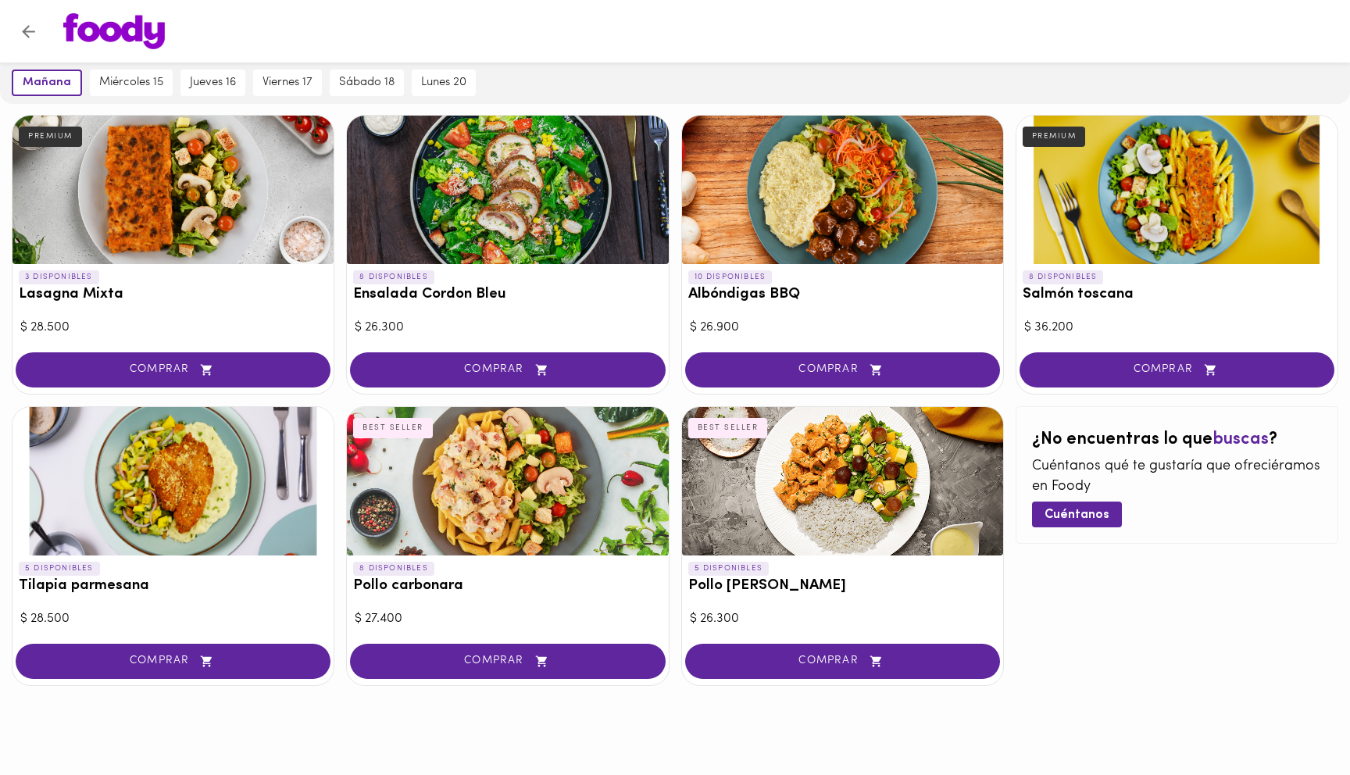
click at [177, 477] on div at bounding box center [173, 481] width 321 height 148
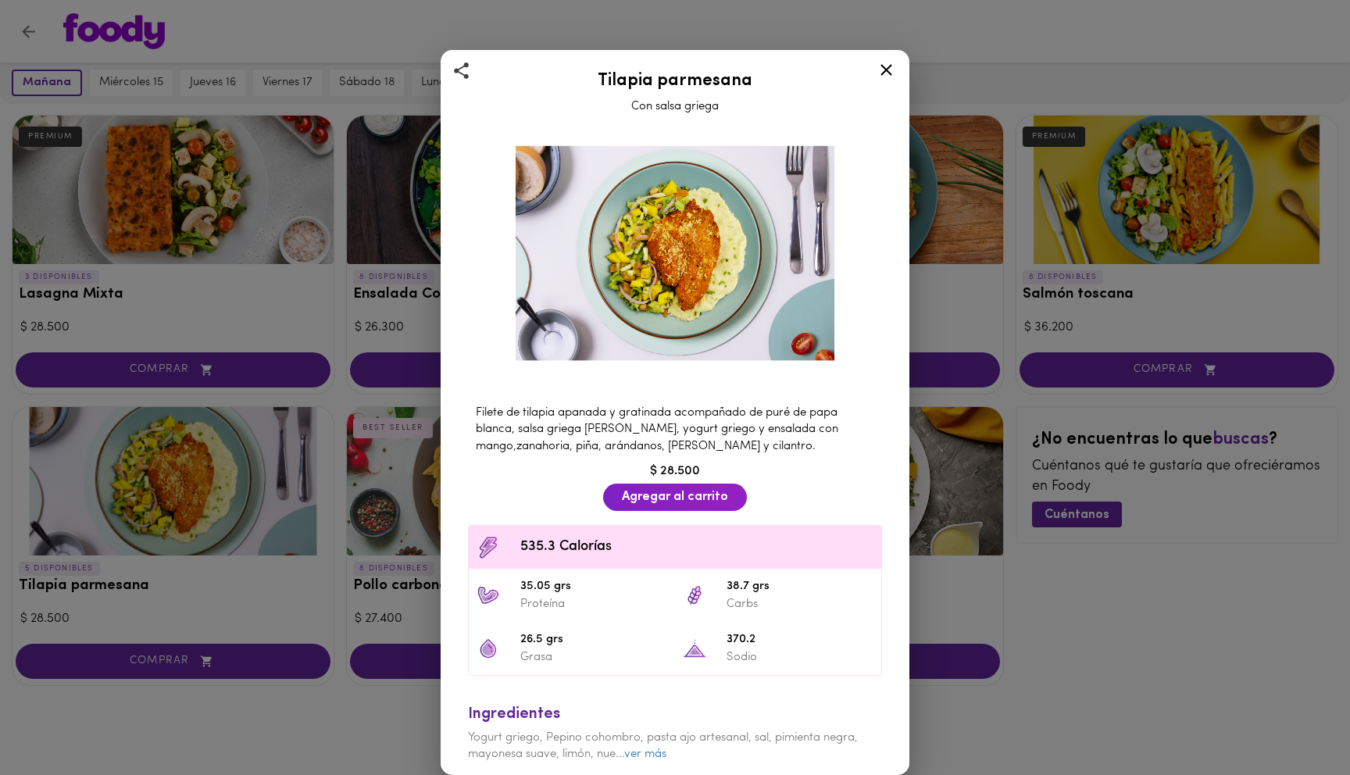
click at [671, 427] on span "Filete de tilapia apanada y gratinada acompañado de puré de papa blanca, salsa …" at bounding box center [657, 429] width 363 height 45
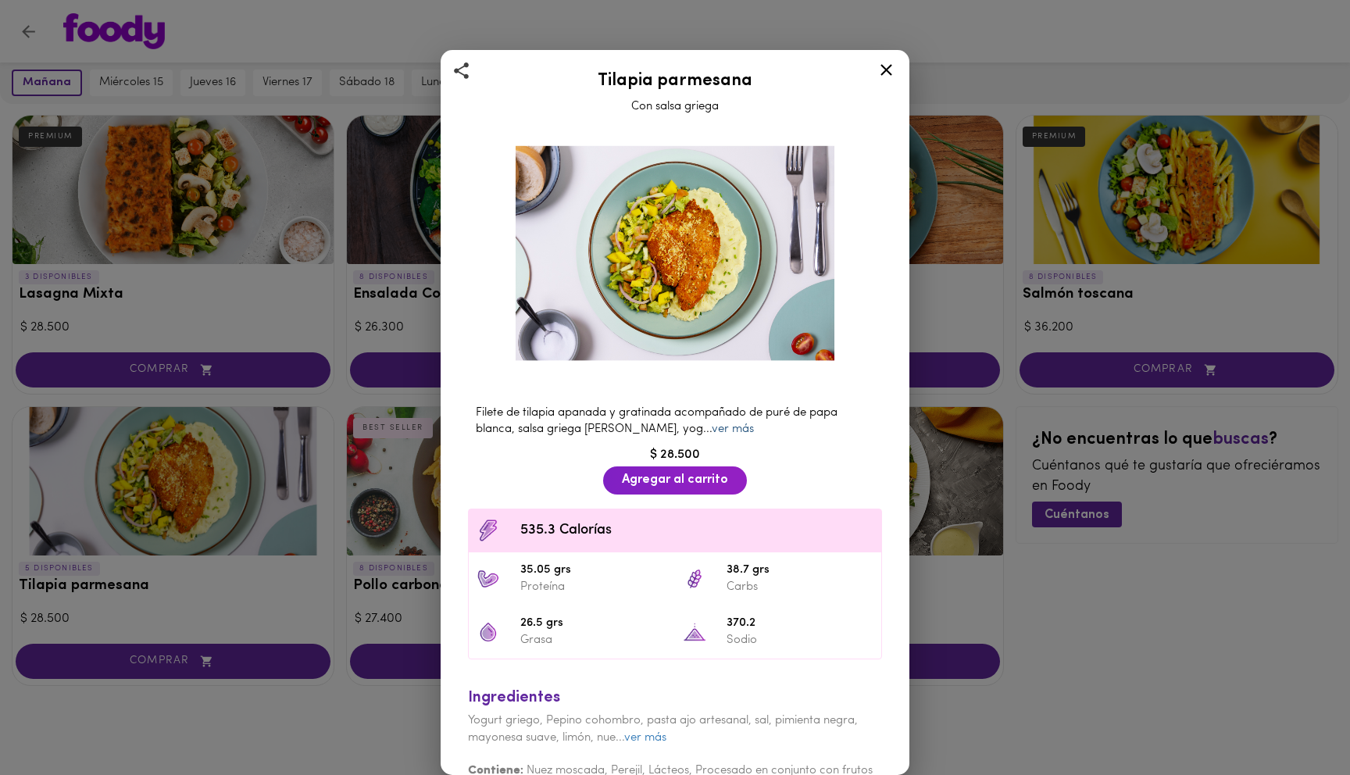
click at [712, 434] on link "ver más" at bounding box center [733, 430] width 42 height 12
